Goal: Transaction & Acquisition: Purchase product/service

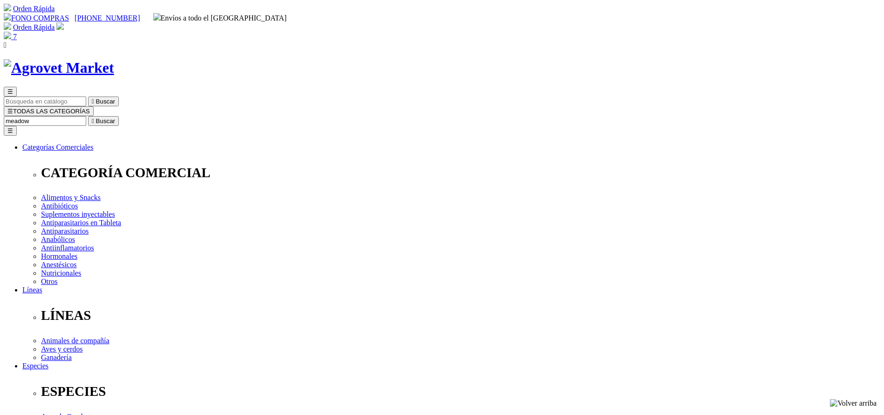
type input "meadow"
click at [88, 116] on button " Buscar" at bounding box center [103, 121] width 31 height 10
select select "385"
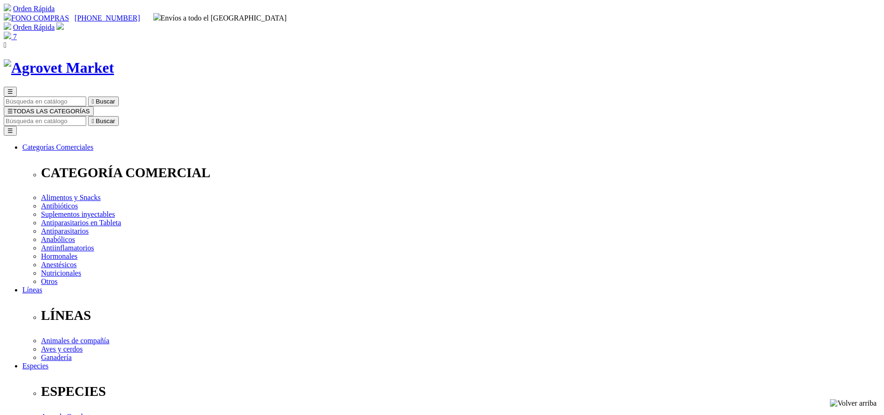
select select "385"
drag, startPoint x: 450, startPoint y: 119, endPoint x: 620, endPoint y: 126, distance: 169.9
copy h1 "Pro Pac Ultimates Meadow Prime"
